Goal: Task Accomplishment & Management: Use online tool/utility

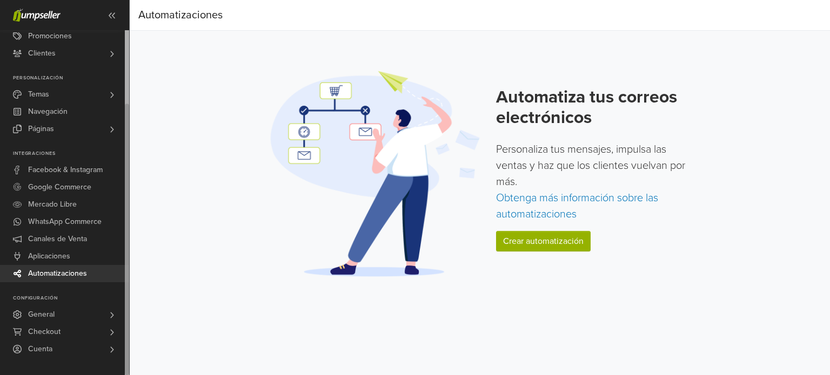
drag, startPoint x: 126, startPoint y: 169, endPoint x: 142, endPoint y: 258, distance: 90.6
click at [142, 258] on div "Ver Tienda Inicio 5 Pedidos Todos los Pedidos Beta" at bounding box center [415, 187] width 830 height 375
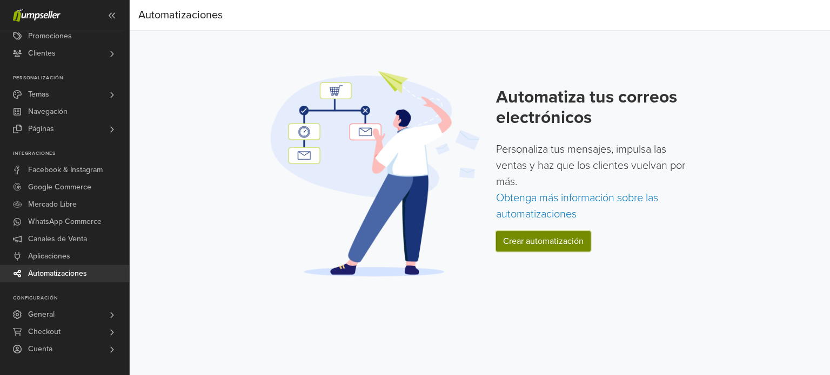
click at [522, 233] on link "Crear automatización" at bounding box center [543, 241] width 95 height 21
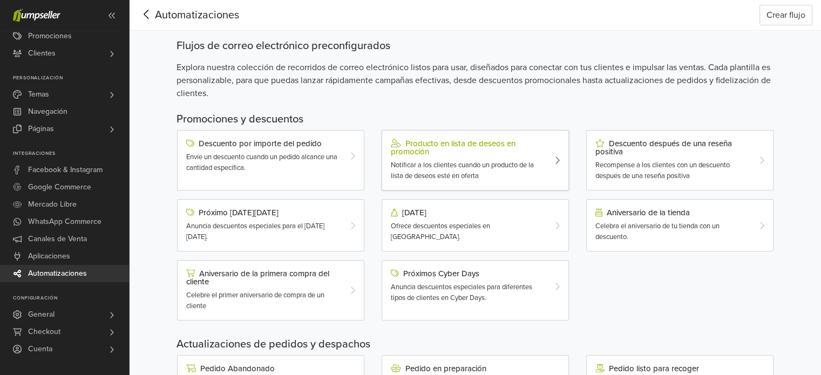
click at [493, 169] on span "Notificar a los clientes cuando un producto de la lista de deseos esté en oferta" at bounding box center [462, 170] width 143 height 19
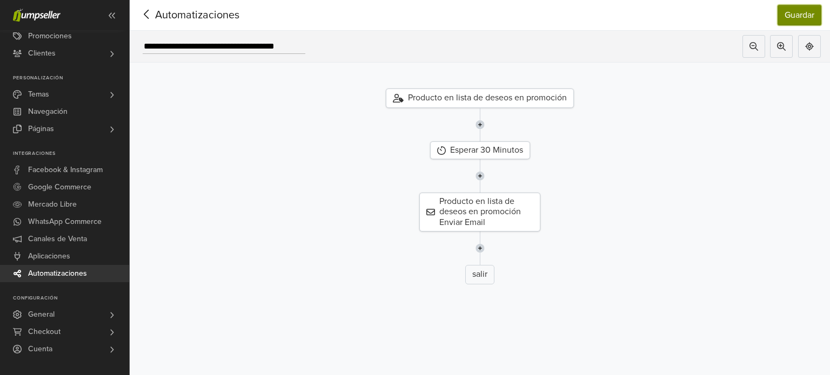
click at [817, 11] on button "Guardar" at bounding box center [799, 15] width 44 height 21
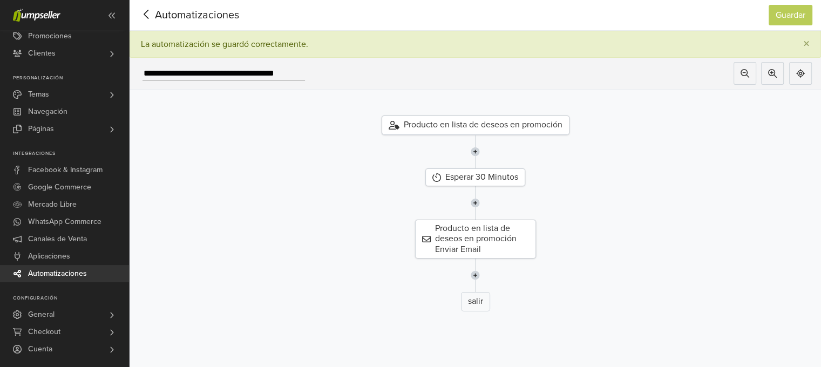
click at [60, 274] on span "Automatizaciones" at bounding box center [57, 273] width 59 height 17
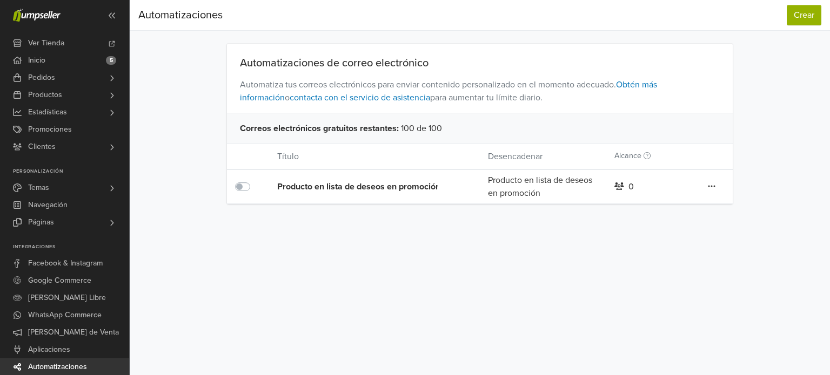
click at [59, 368] on span "Automatizaciones" at bounding box center [57, 367] width 59 height 17
click at [808, 16] on button "Crear" at bounding box center [803, 15] width 35 height 21
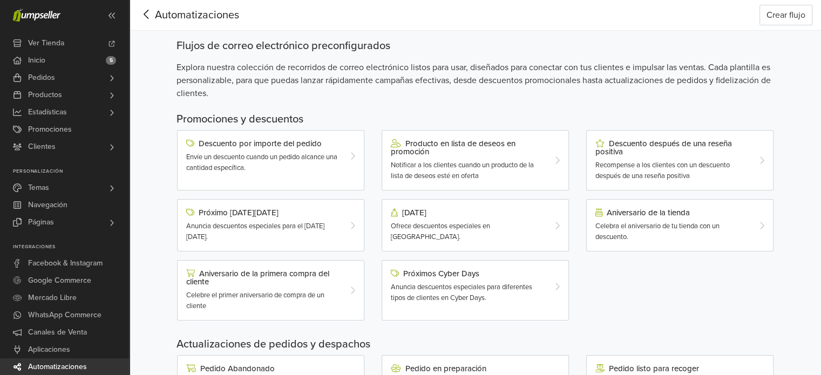
click at [144, 289] on div "Automatizaciones Crear flujo Automatizaciones Crear flujo Flujos de correo elec…" at bounding box center [476, 345] width 692 height 690
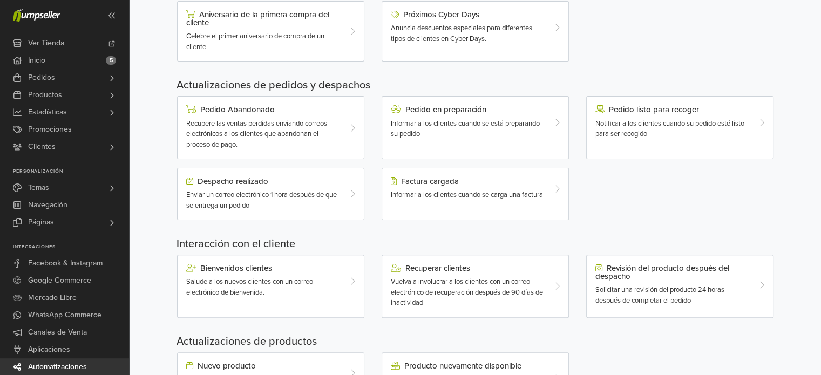
scroll to position [313, 0]
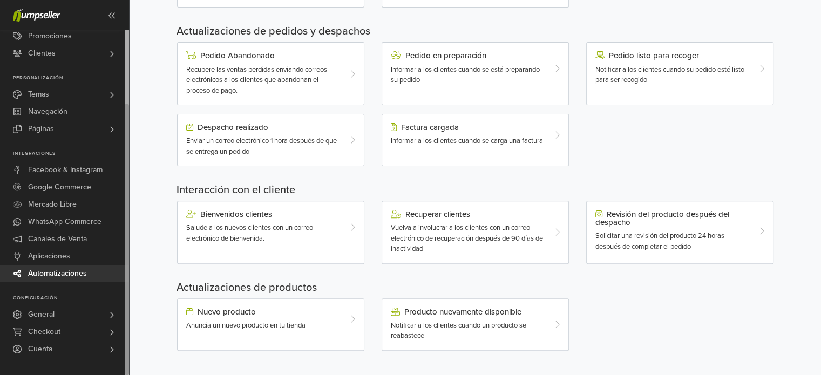
drag, startPoint x: 125, startPoint y: 196, endPoint x: 129, endPoint y: 326, distance: 130.2
click at [129, 325] on div at bounding box center [127, 240] width 4 height 272
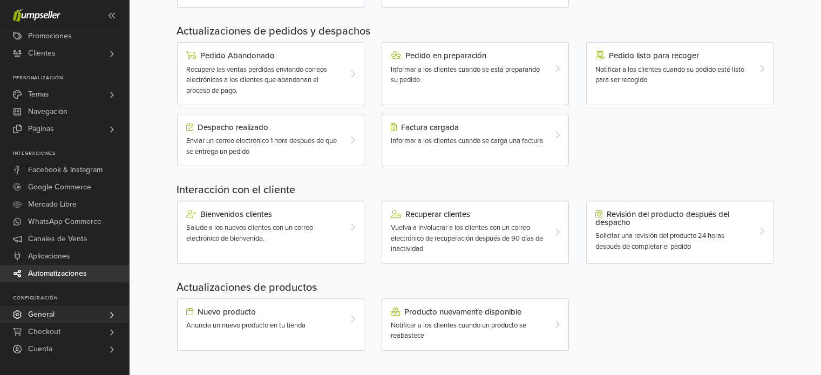
click at [45, 319] on span "General" at bounding box center [41, 314] width 26 height 17
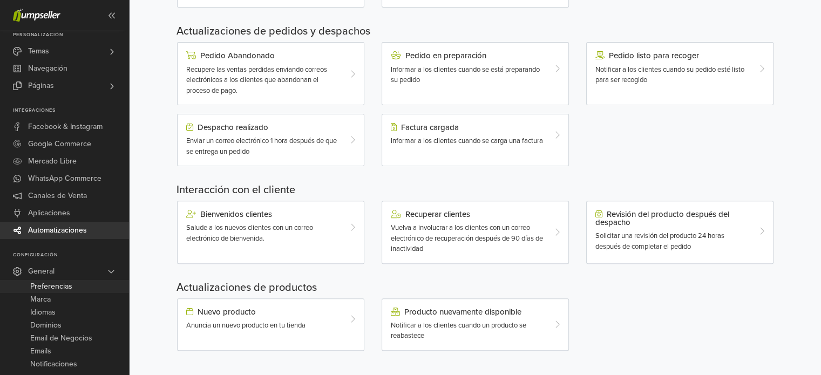
click at [73, 284] on link "Preferencias" at bounding box center [64, 286] width 129 height 13
